Goal: Information Seeking & Learning: Learn about a topic

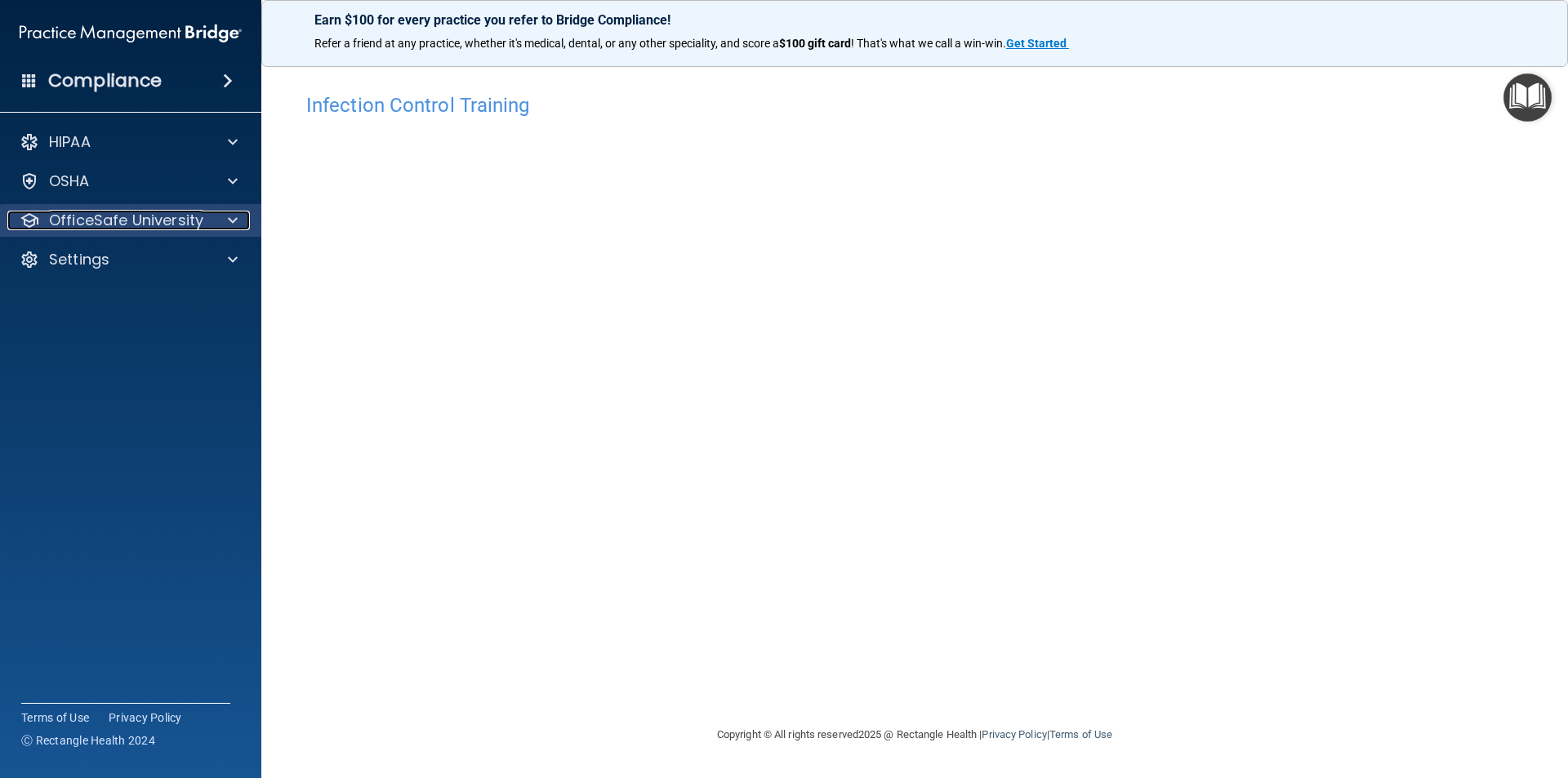
click at [87, 221] on p "OfficeSafe University" at bounding box center [126, 220] width 154 height 20
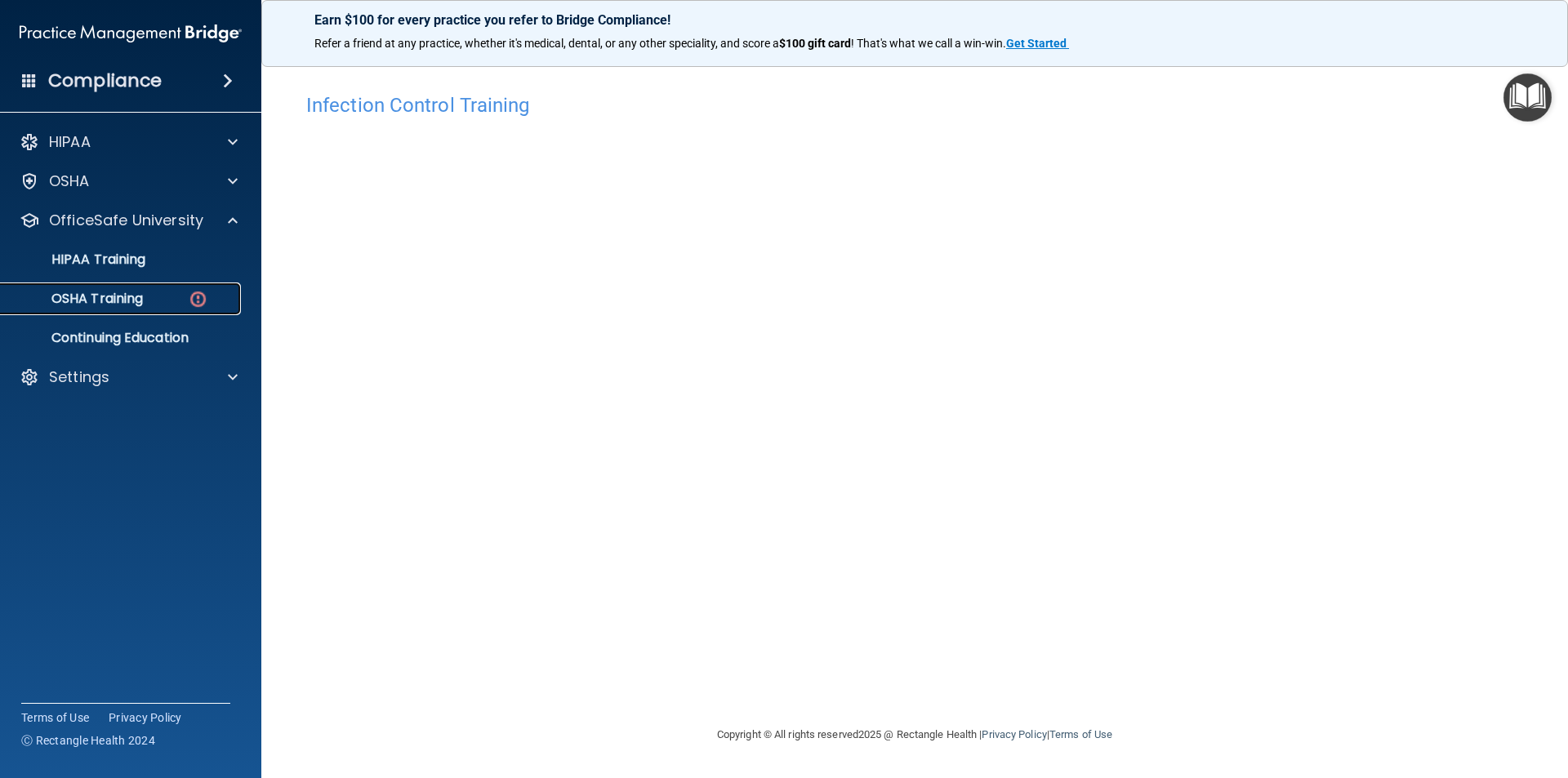
click at [123, 298] on p "OSHA Training" at bounding box center [77, 298] width 132 height 16
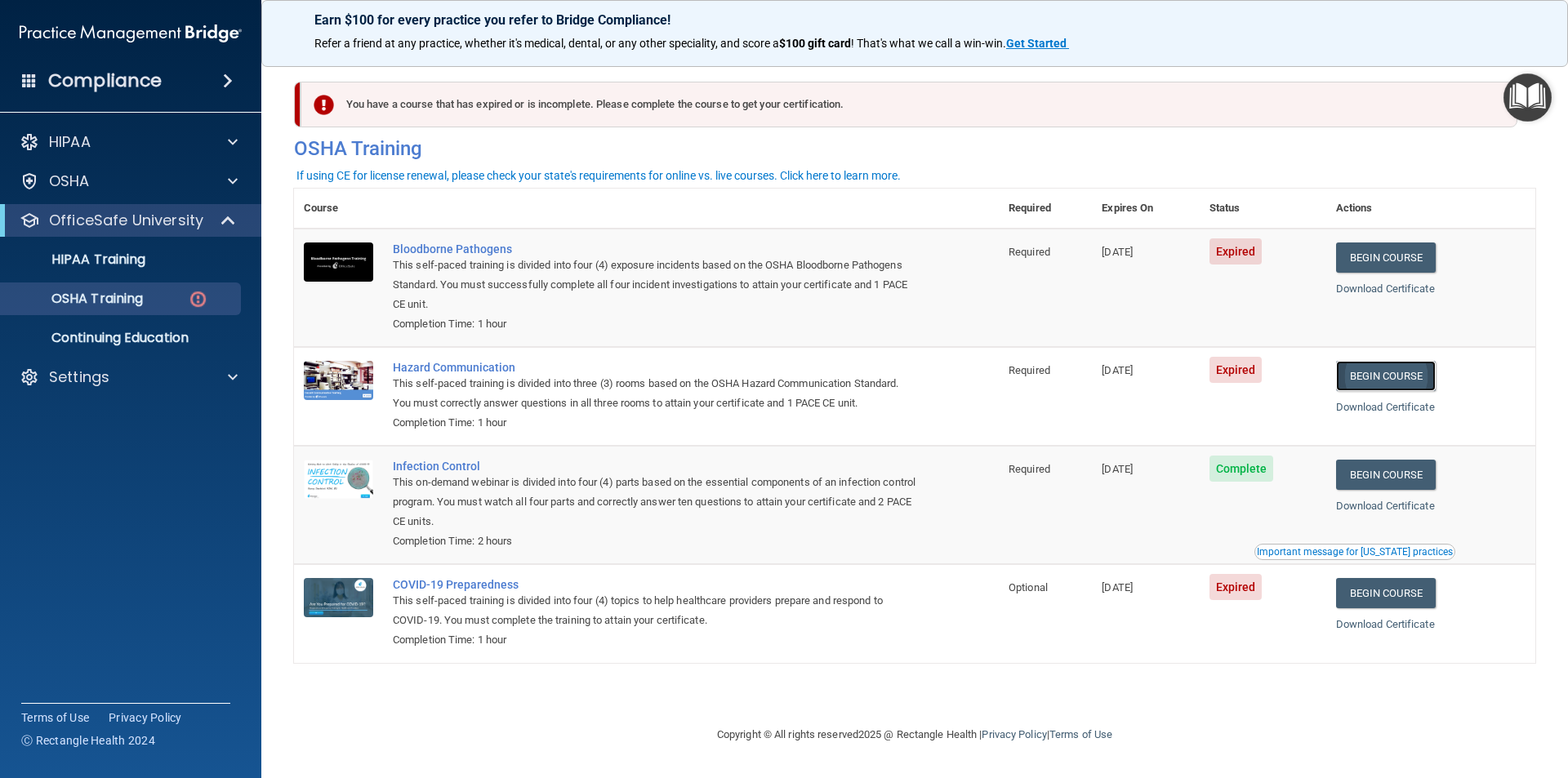
click at [1416, 381] on link "Begin Course" at bounding box center [1385, 376] width 99 height 30
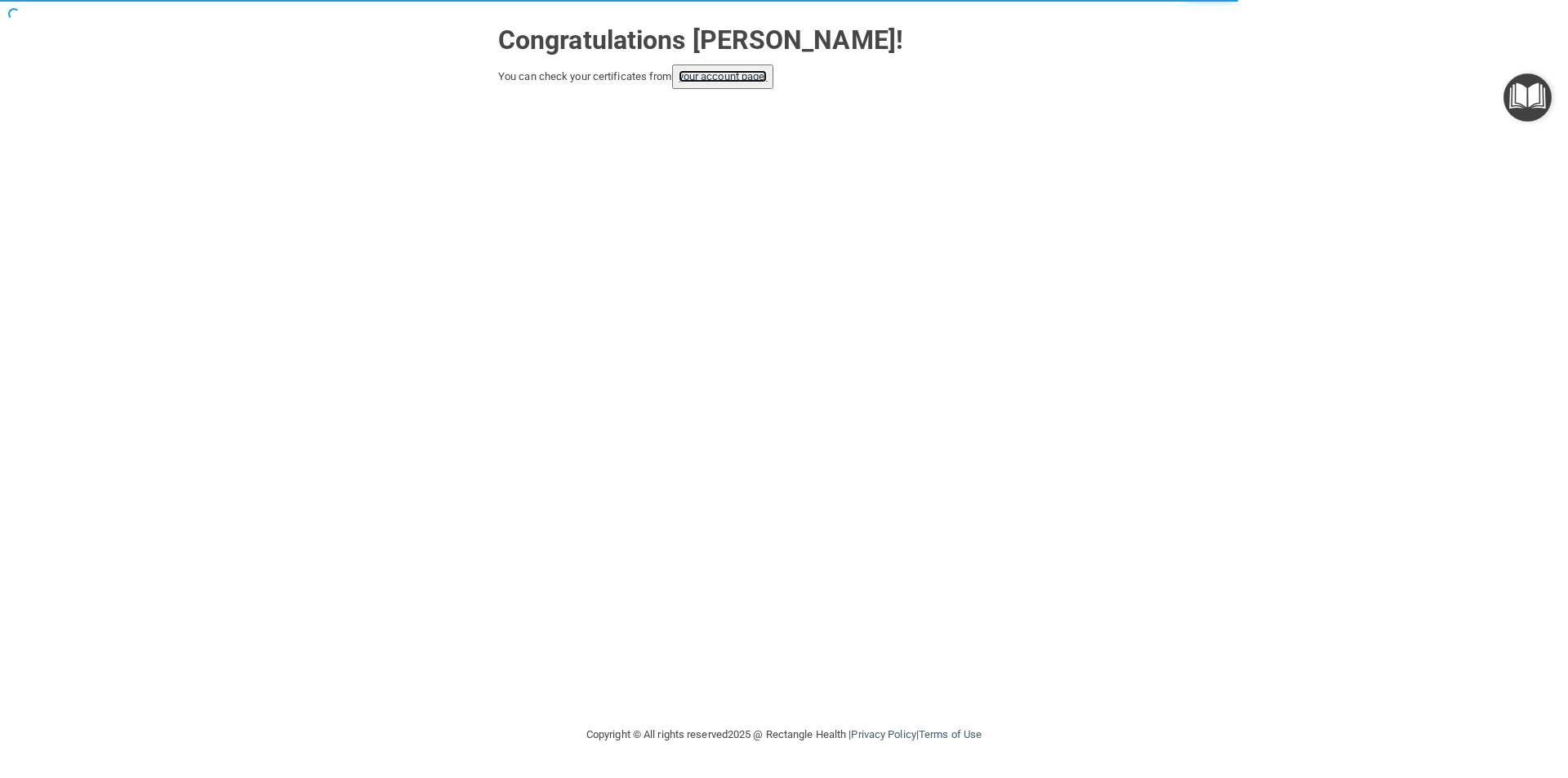
click at [730, 80] on link "your account page!" at bounding box center [723, 76] width 89 height 12
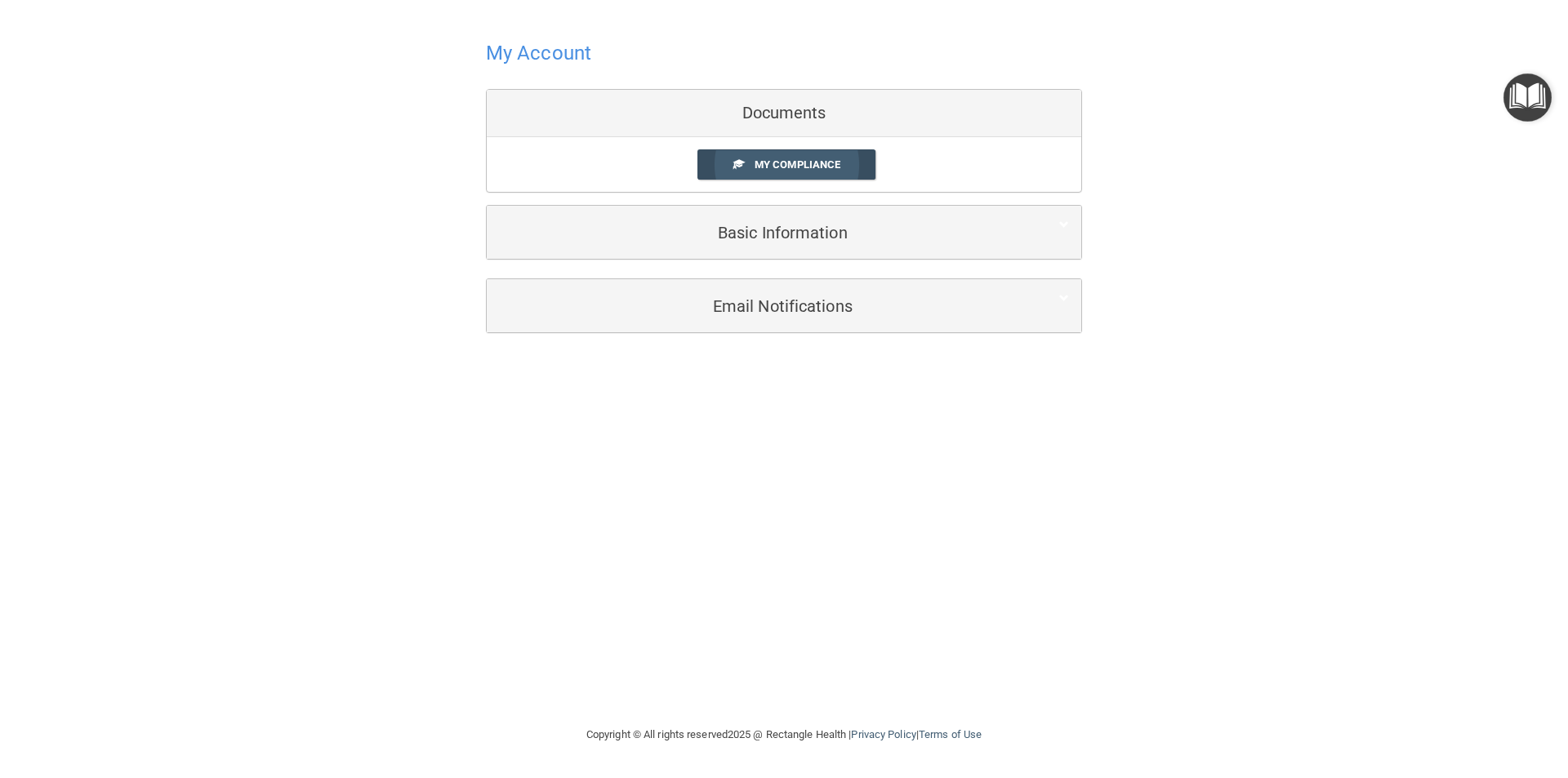
click at [801, 165] on span "My Compliance" at bounding box center [797, 164] width 86 height 12
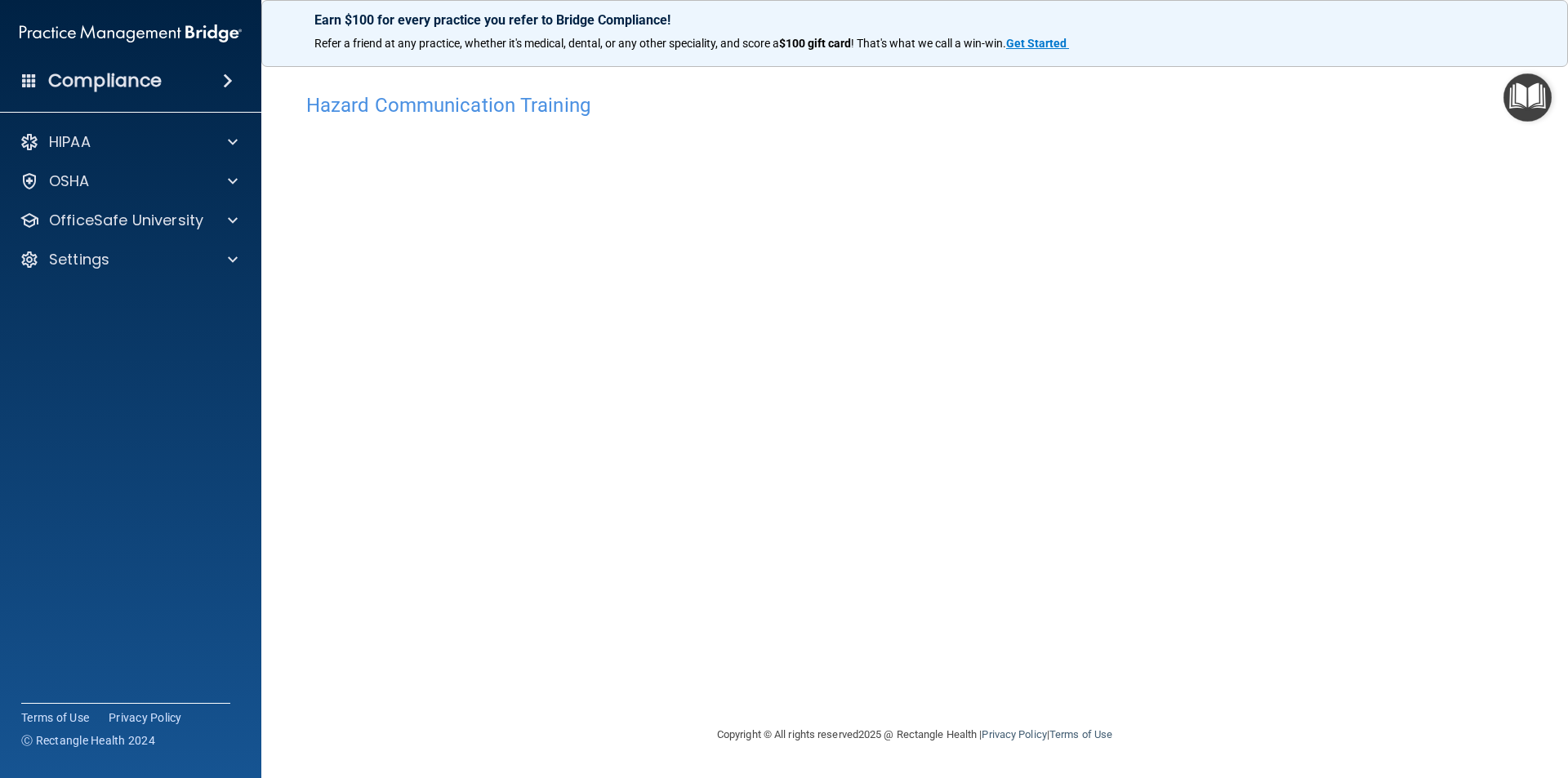
click at [1331, 548] on div "Hazard Communication Training This course doesn’t expire until [DATE]. Are you …" at bounding box center [915, 405] width 1241 height 640
click at [106, 217] on p "OfficeSafe University" at bounding box center [126, 220] width 154 height 20
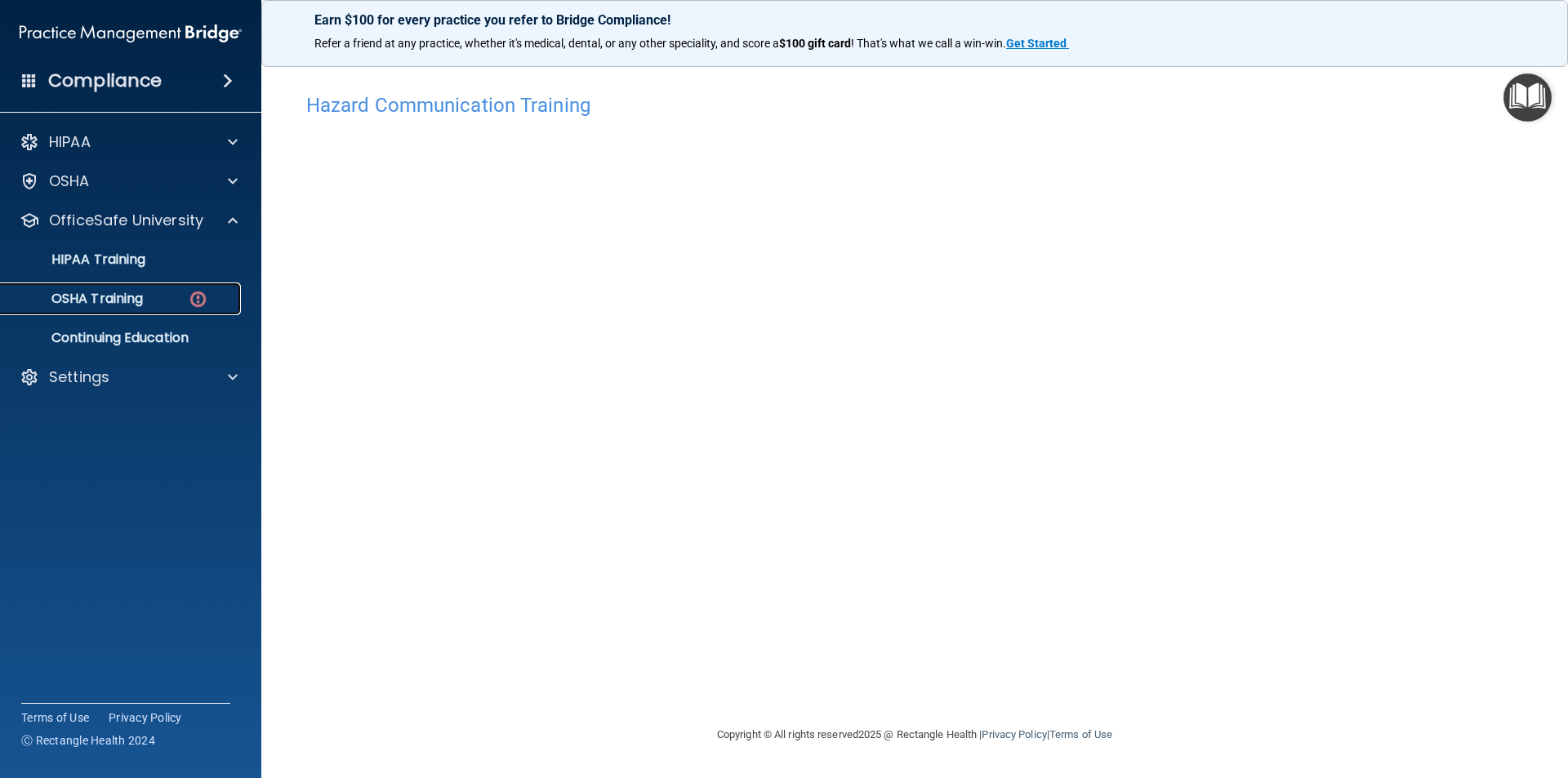
drag, startPoint x: 116, startPoint y: 293, endPoint x: 139, endPoint y: 296, distance: 23.2
click at [116, 290] on p "OSHA Training" at bounding box center [77, 298] width 132 height 16
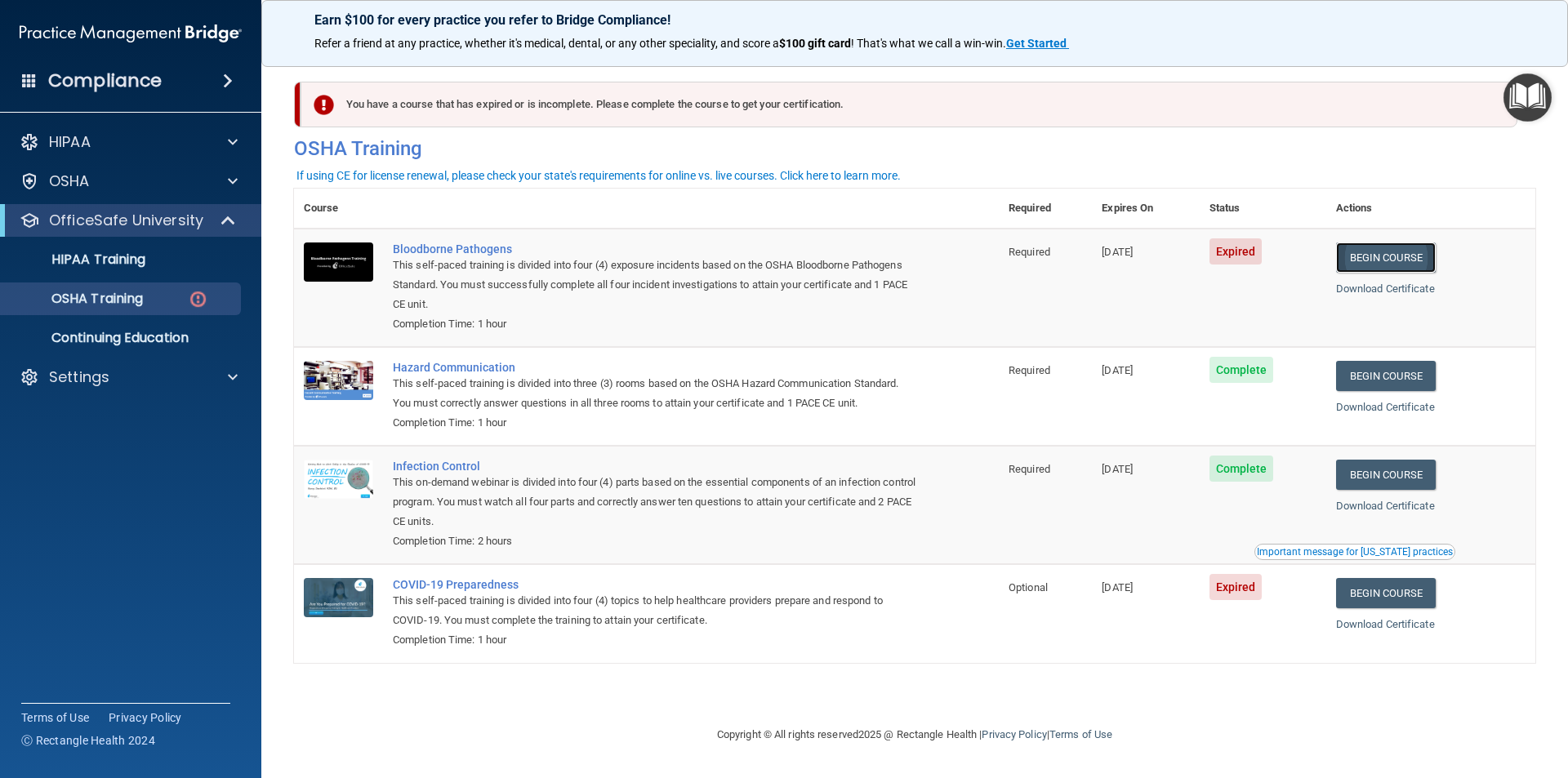
click at [1406, 257] on link "Begin Course" at bounding box center [1385, 257] width 99 height 30
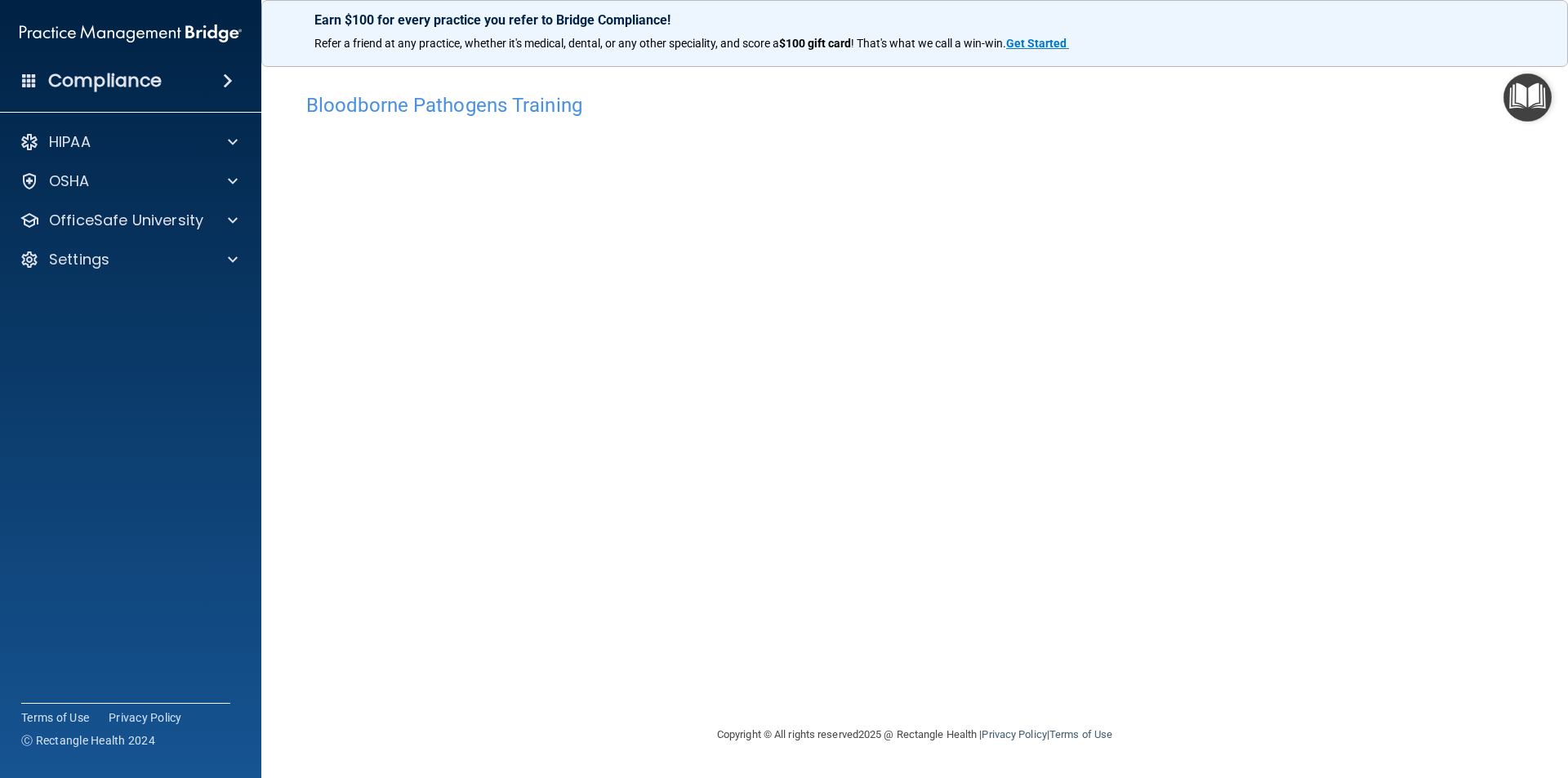
click at [1390, 641] on div "Bloodborne Pathogens Training This course doesn’t expire until [DATE]. Are you …" at bounding box center [915, 405] width 1241 height 640
click at [1432, 653] on div "Bloodborne Pathogens Training This course doesn’t expire until [DATE]. Are you …" at bounding box center [915, 405] width 1241 height 640
